Goal: Information Seeking & Learning: Understand process/instructions

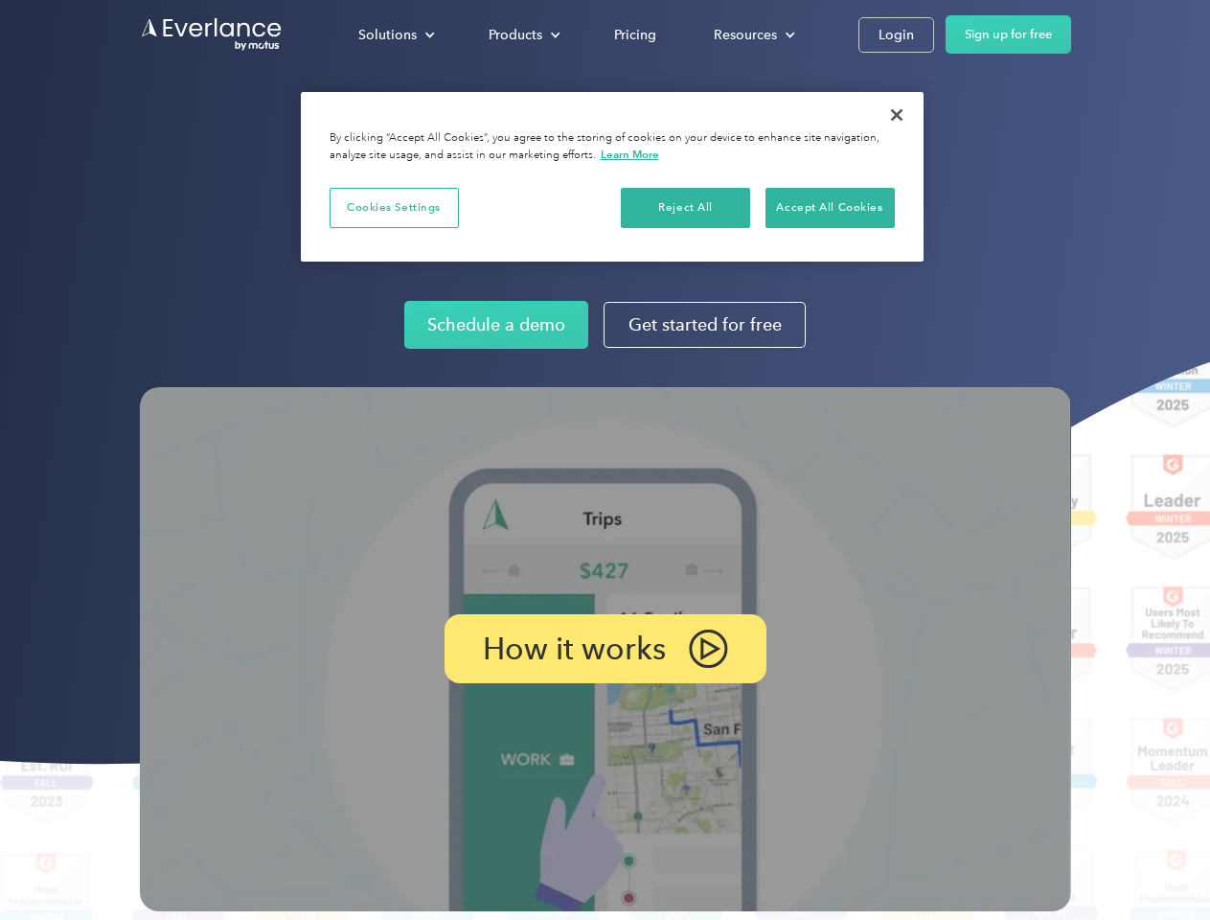
click at [604, 460] on img at bounding box center [605, 649] width 931 height 524
click at [396, 34] on div "Solutions" at bounding box center [387, 35] width 58 height 24
click at [522, 34] on div "Products" at bounding box center [516, 35] width 54 height 24
click at [752, 34] on div "Resources" at bounding box center [745, 35] width 63 height 24
click at [604, 649] on p "How it works" at bounding box center [574, 648] width 183 height 23
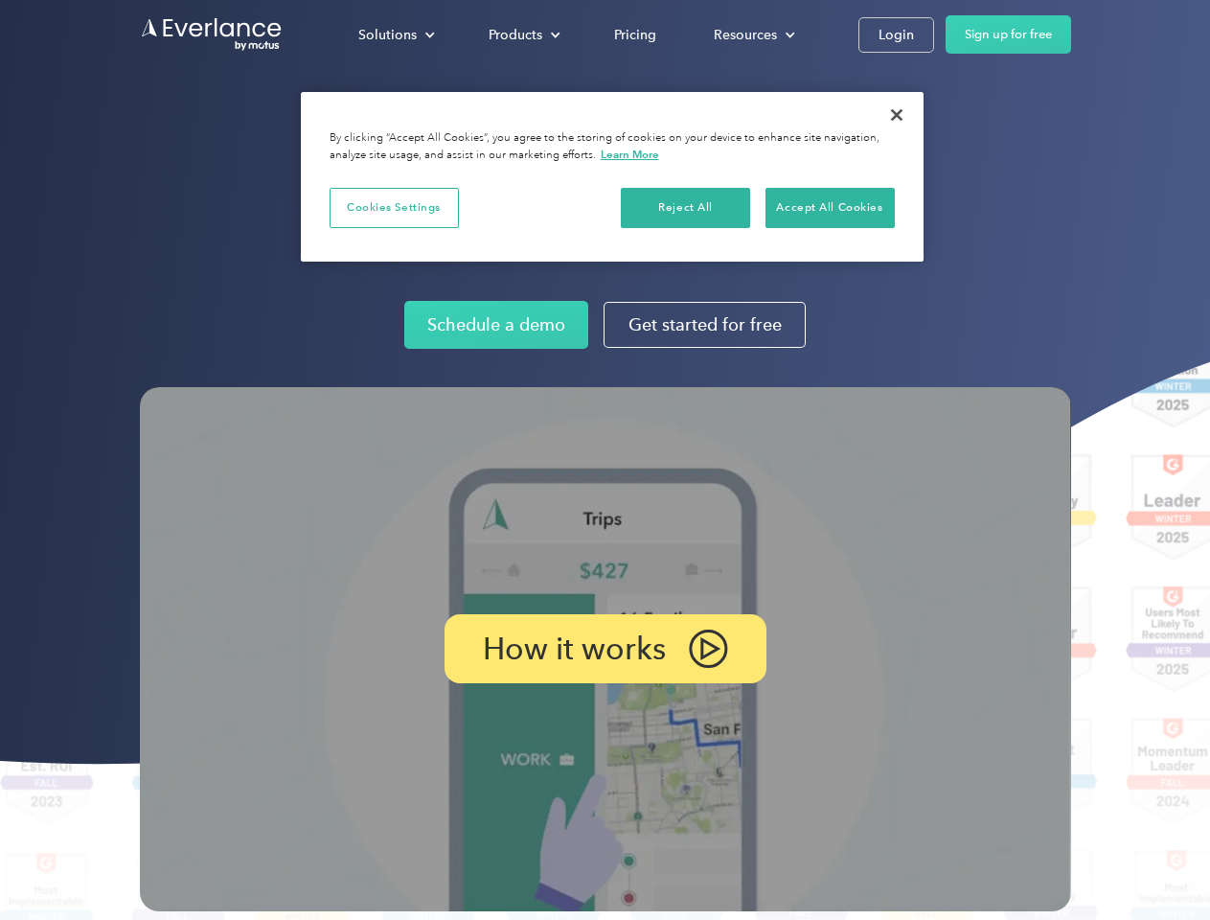
click at [394, 207] on button "Cookies Settings" at bounding box center [394, 208] width 129 height 40
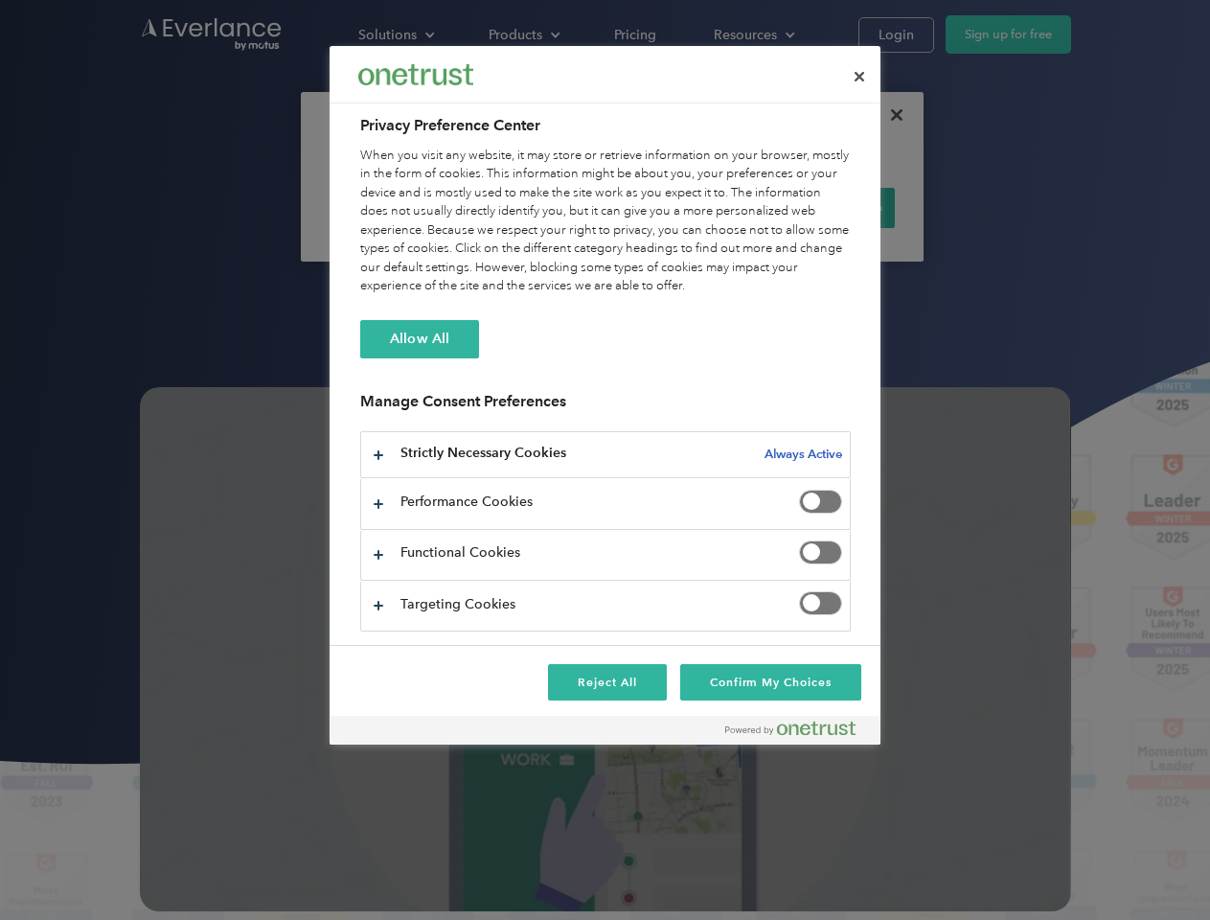
click at [686, 207] on div "When you visit any website, it may store or retrieve information on your browse…" at bounding box center [605, 221] width 490 height 149
click at [830, 207] on div "When you visit any website, it may store or retrieve information on your browse…" at bounding box center [605, 221] width 490 height 149
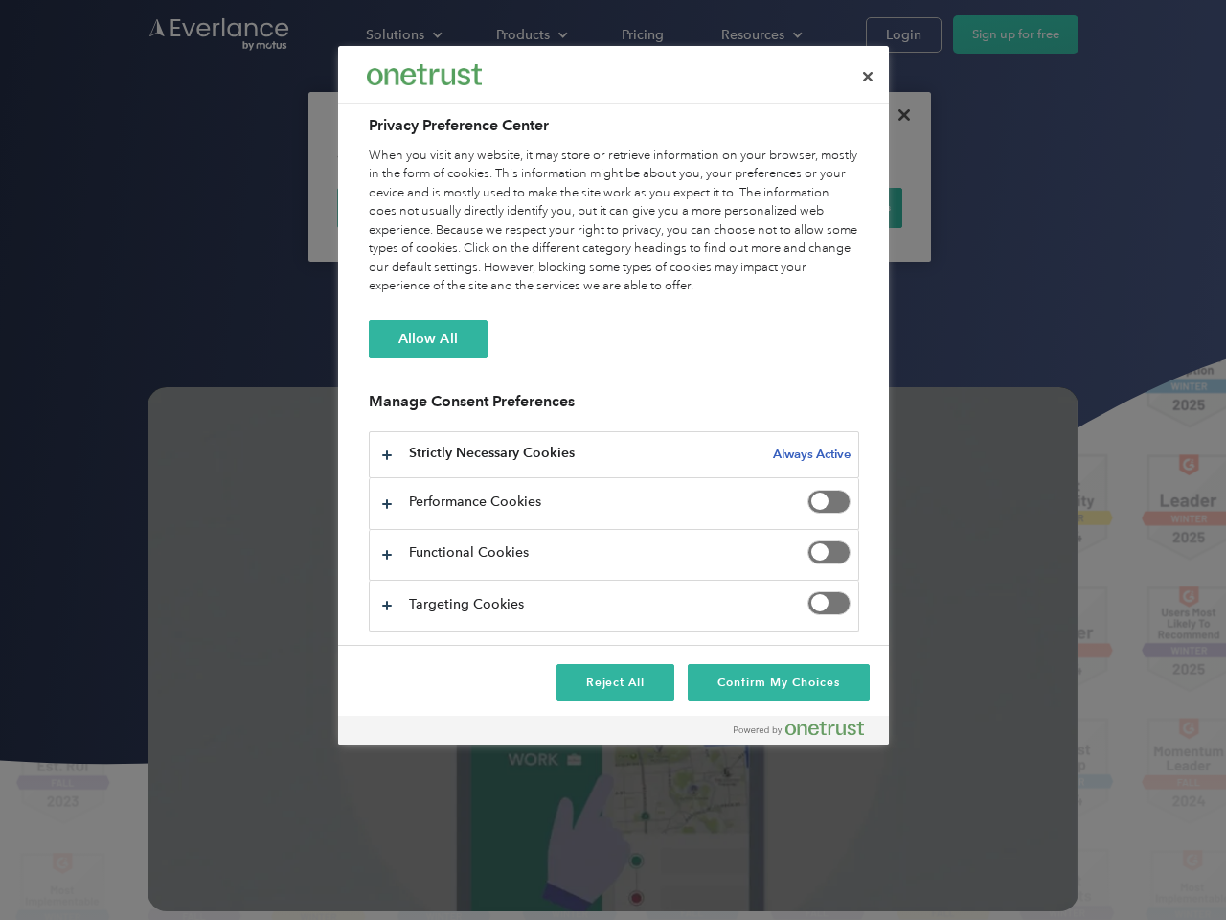
click at [897, 115] on div at bounding box center [613, 460] width 1226 height 920
